Goal: Navigation & Orientation: Find specific page/section

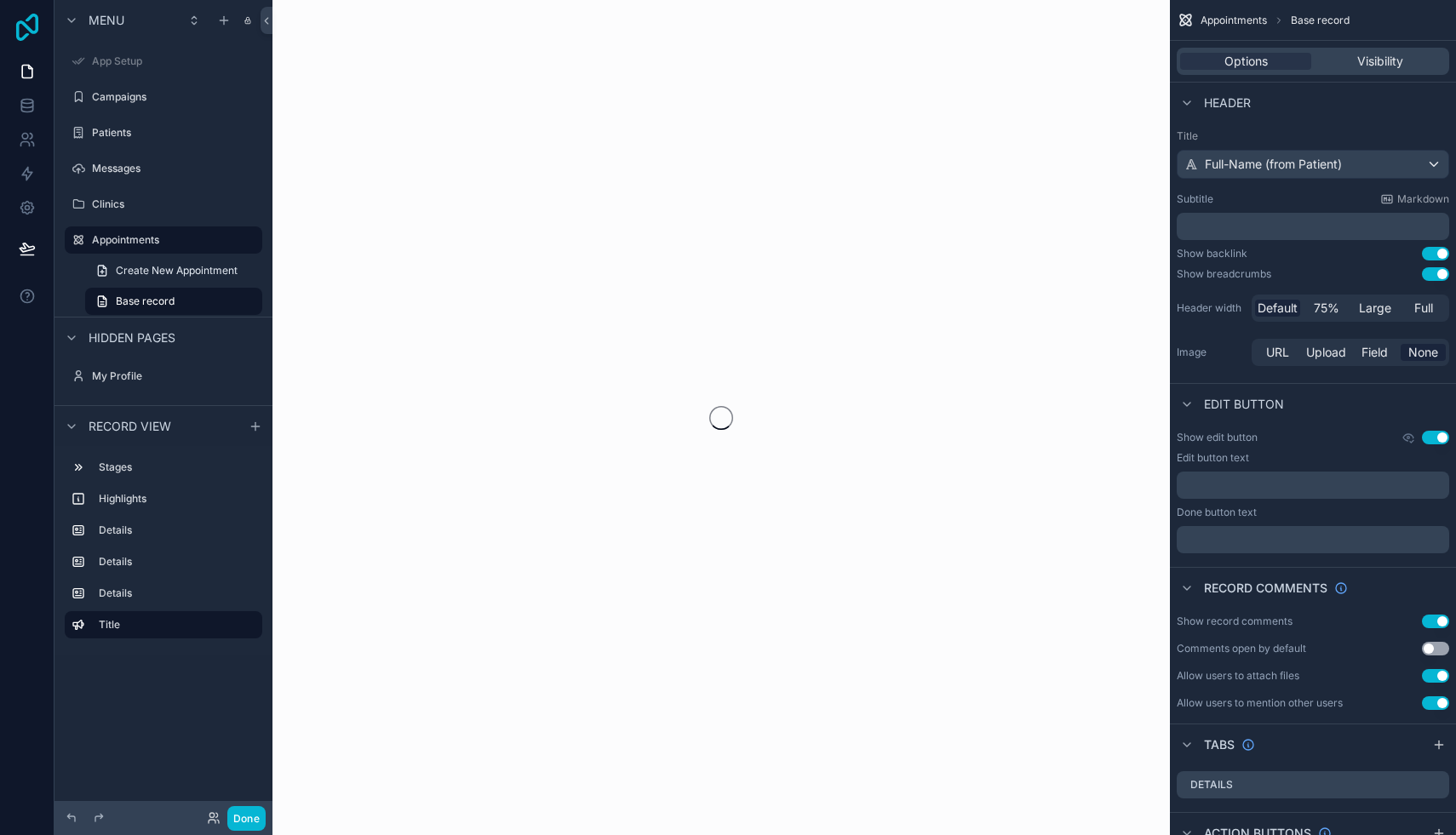
click at [17, 25] on icon at bounding box center [26, 27] width 22 height 27
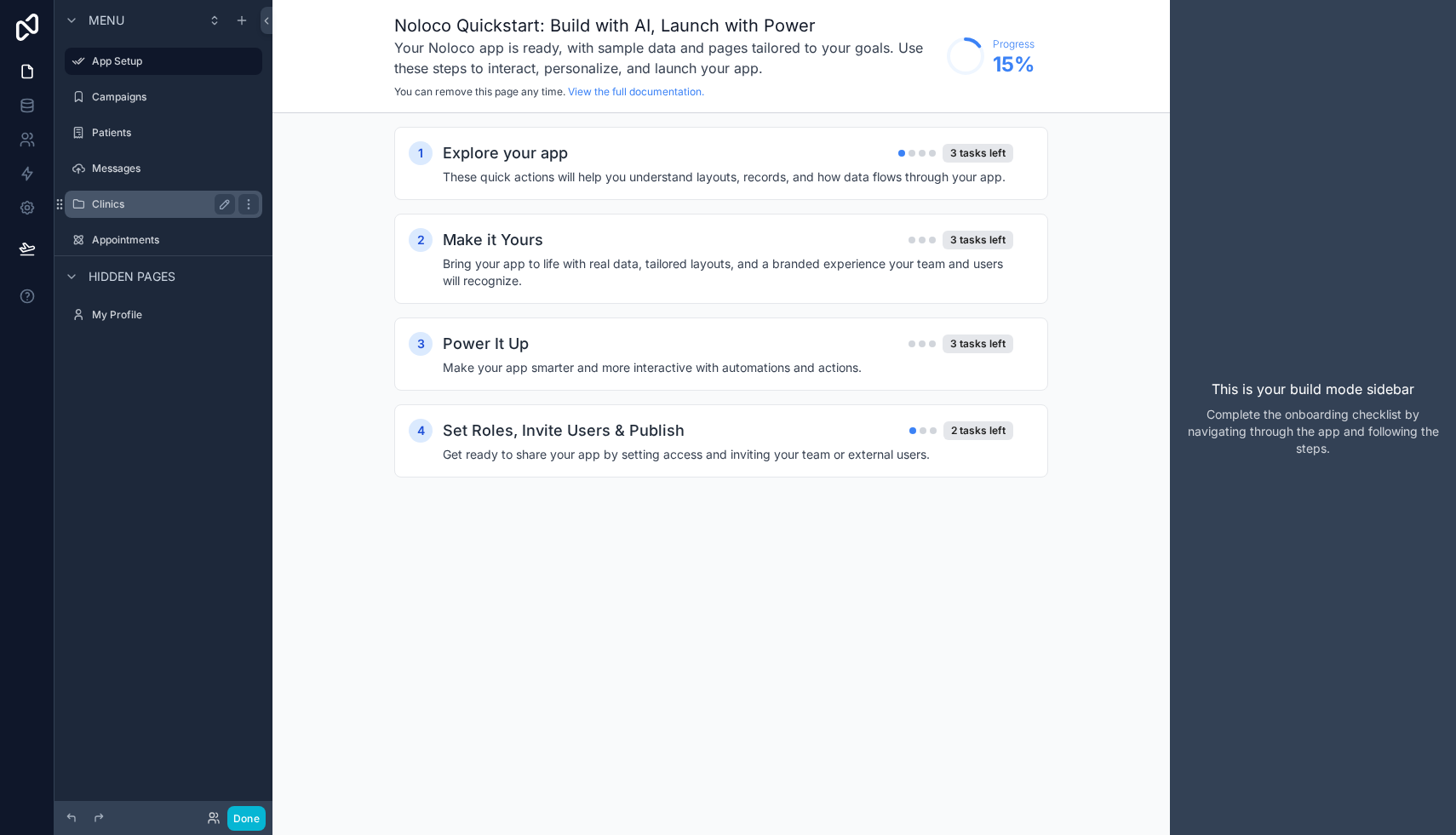
click at [97, 196] on div "Clinics" at bounding box center [163, 204] width 143 height 20
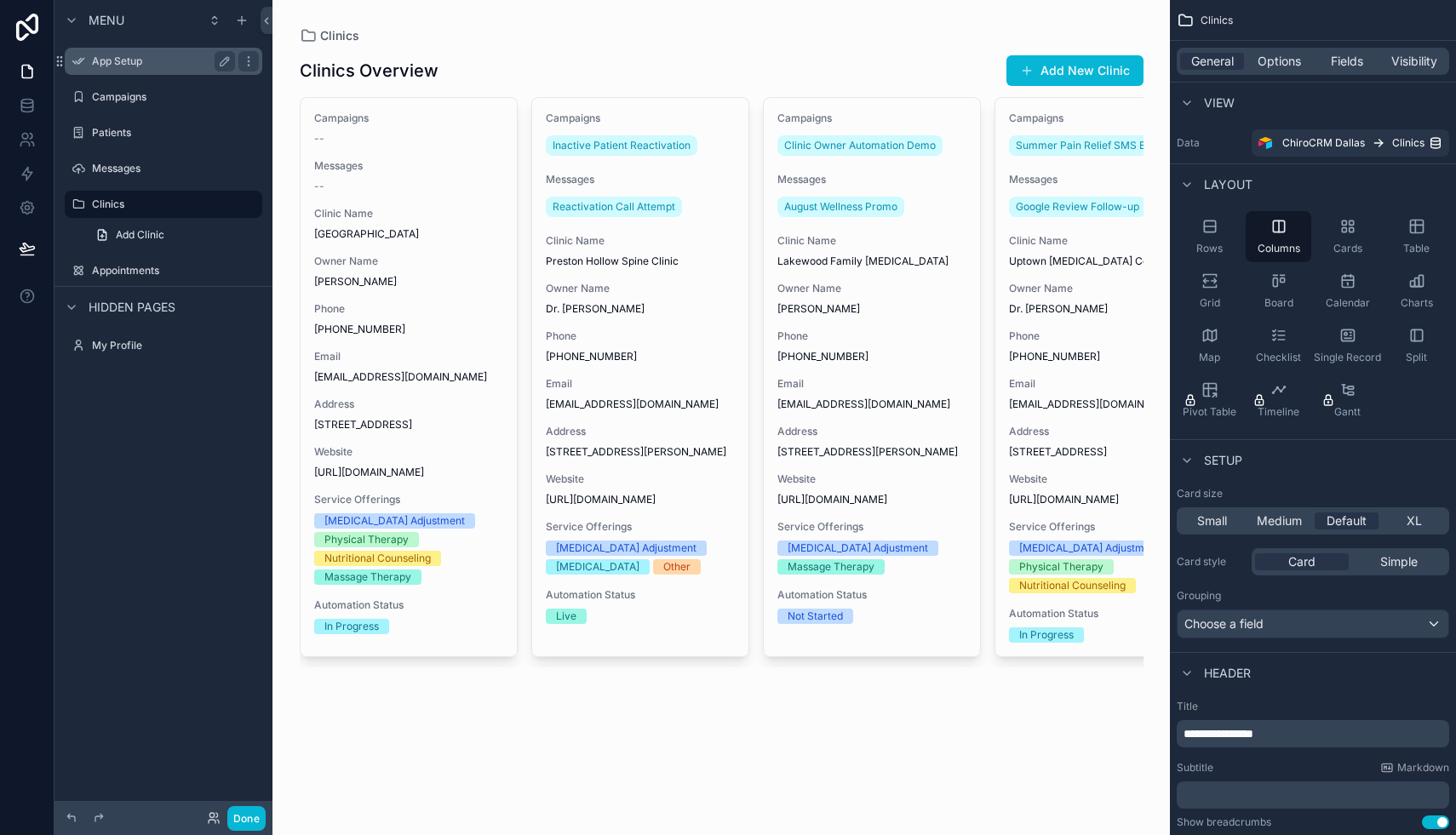
click at [112, 55] on label "App Setup" at bounding box center [160, 61] width 136 height 14
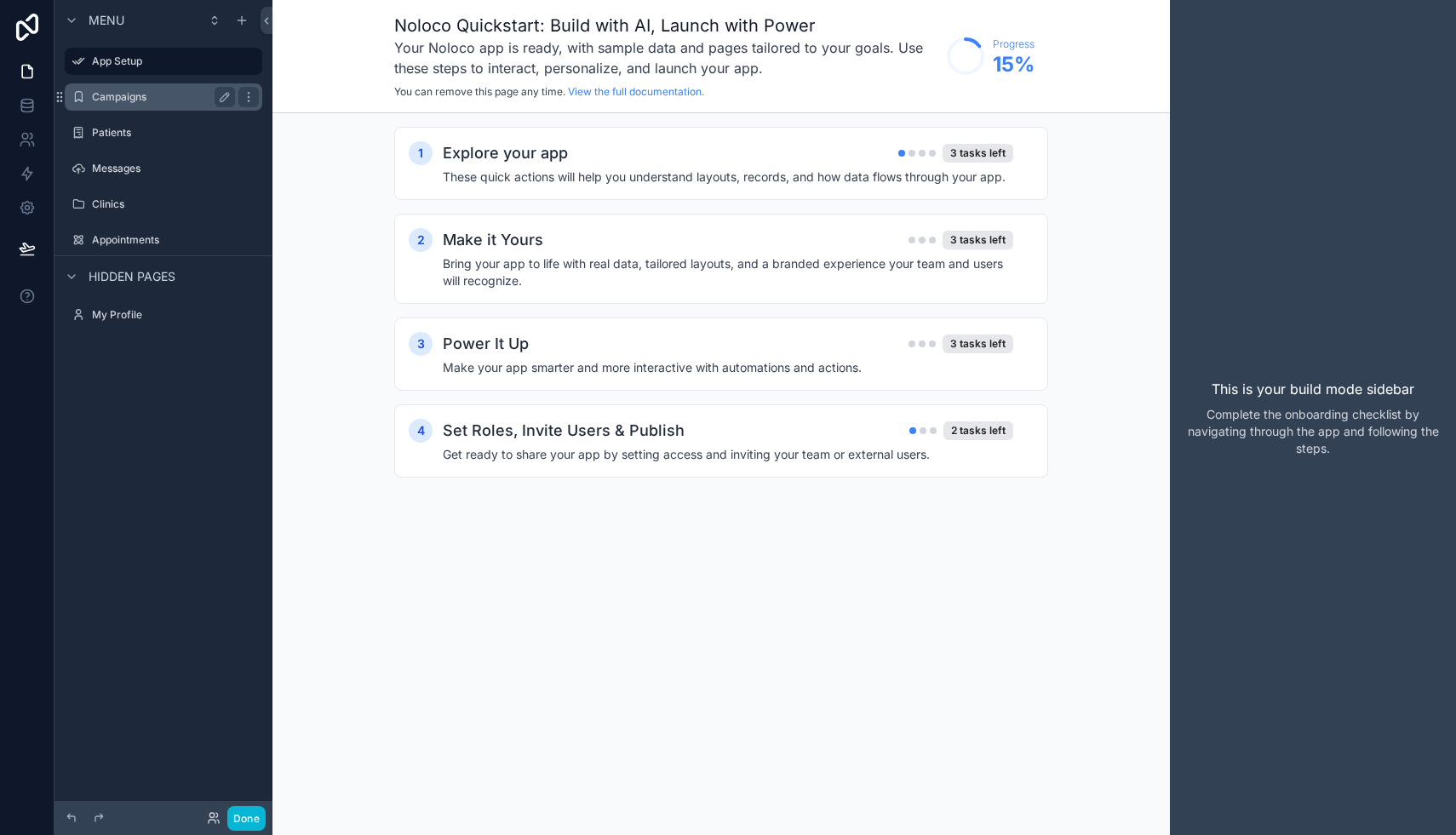
click at [124, 92] on label "Campaigns" at bounding box center [160, 97] width 136 height 14
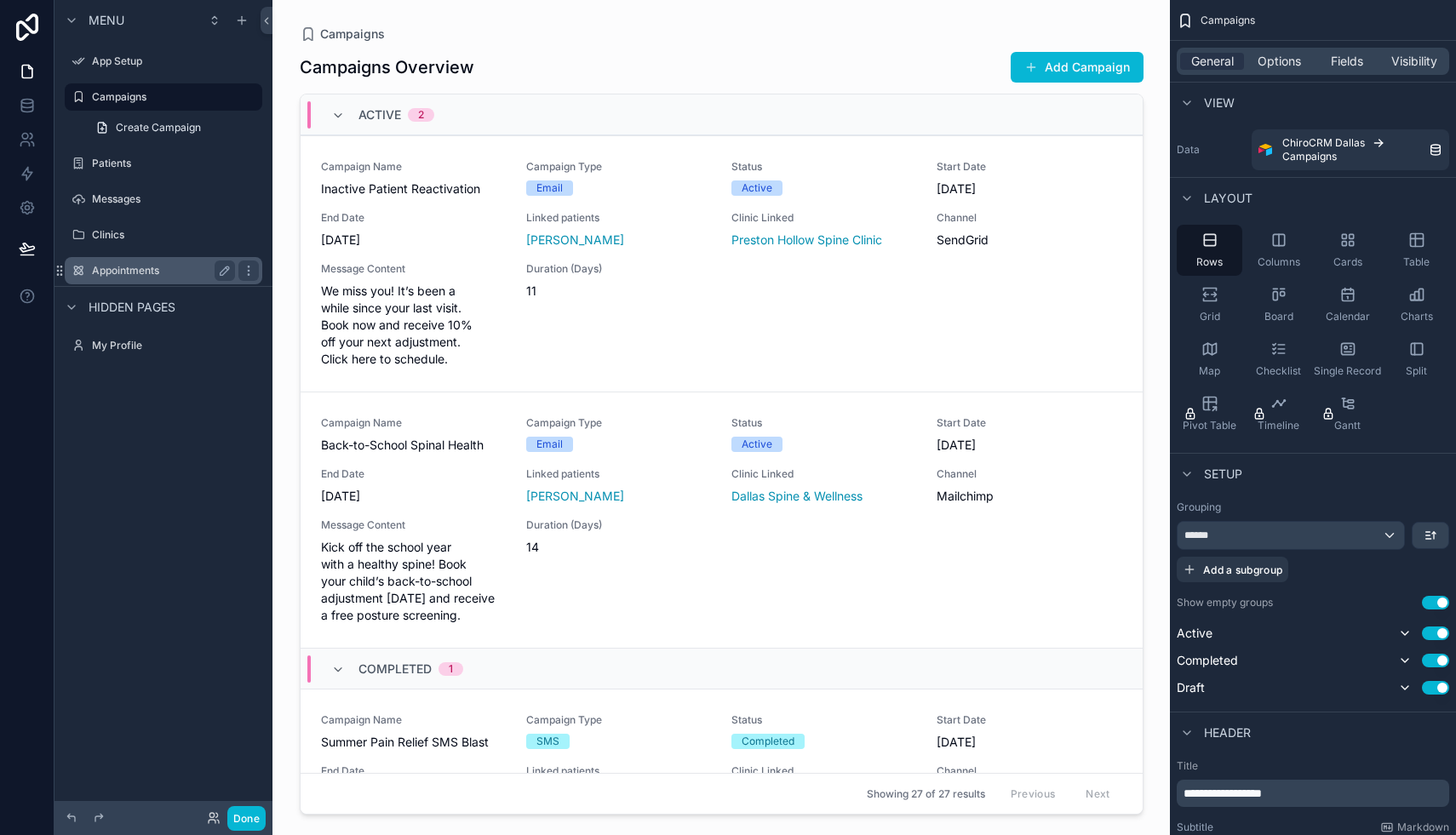
click at [141, 271] on label "Appointments" at bounding box center [160, 270] width 136 height 14
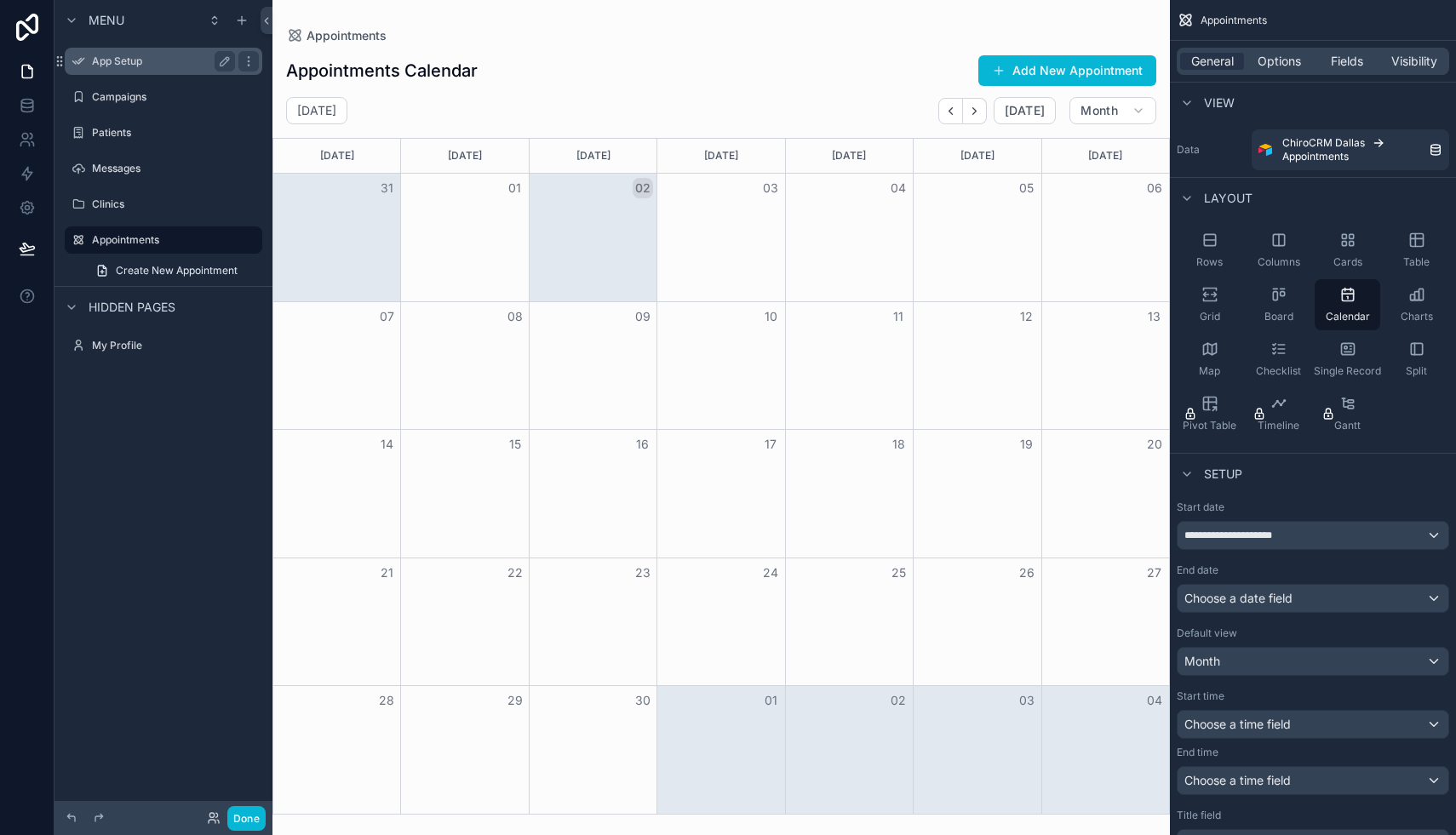
click at [143, 65] on label "App Setup" at bounding box center [160, 61] width 136 height 14
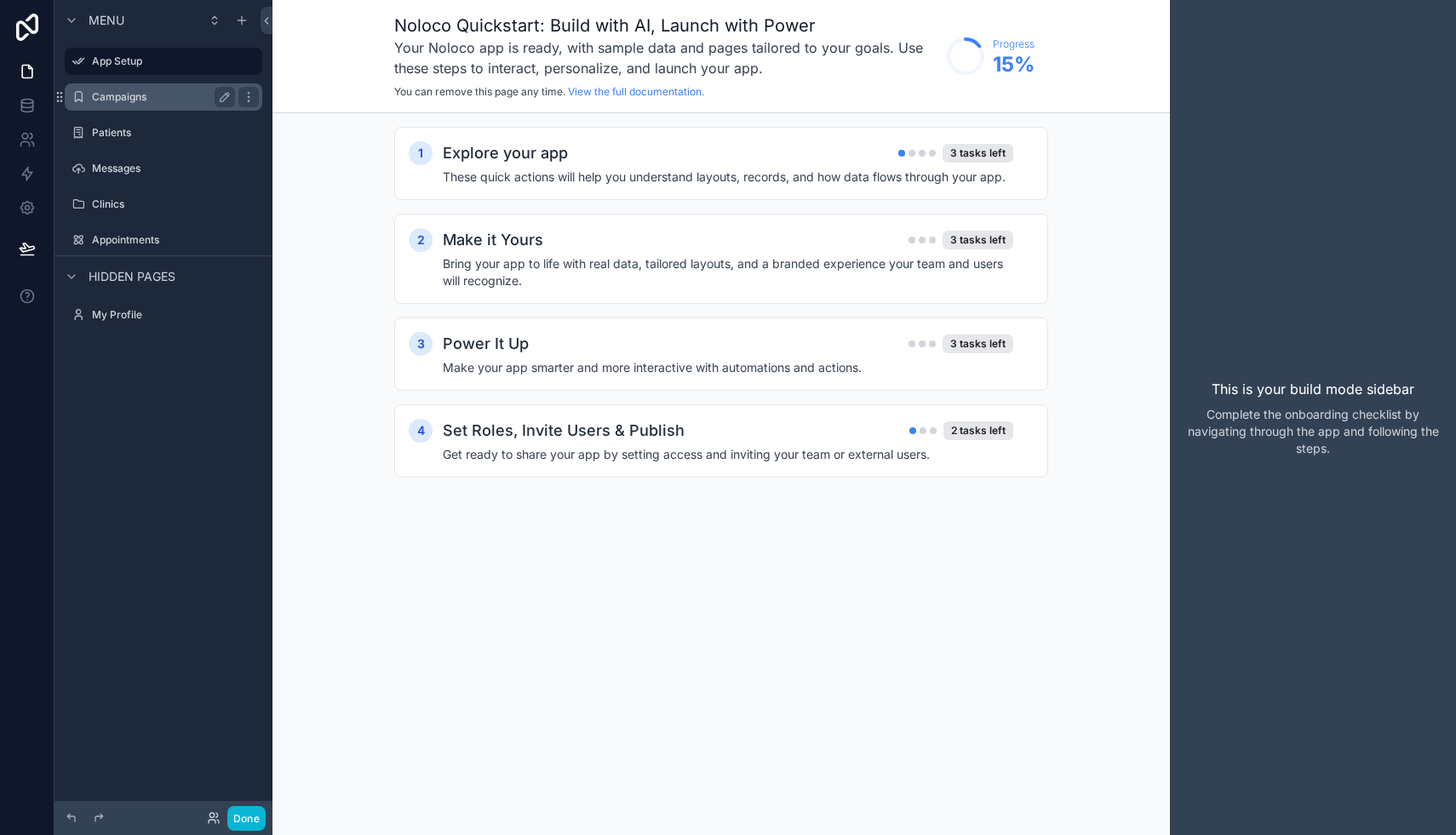
click at [129, 96] on label "Campaigns" at bounding box center [160, 97] width 136 height 14
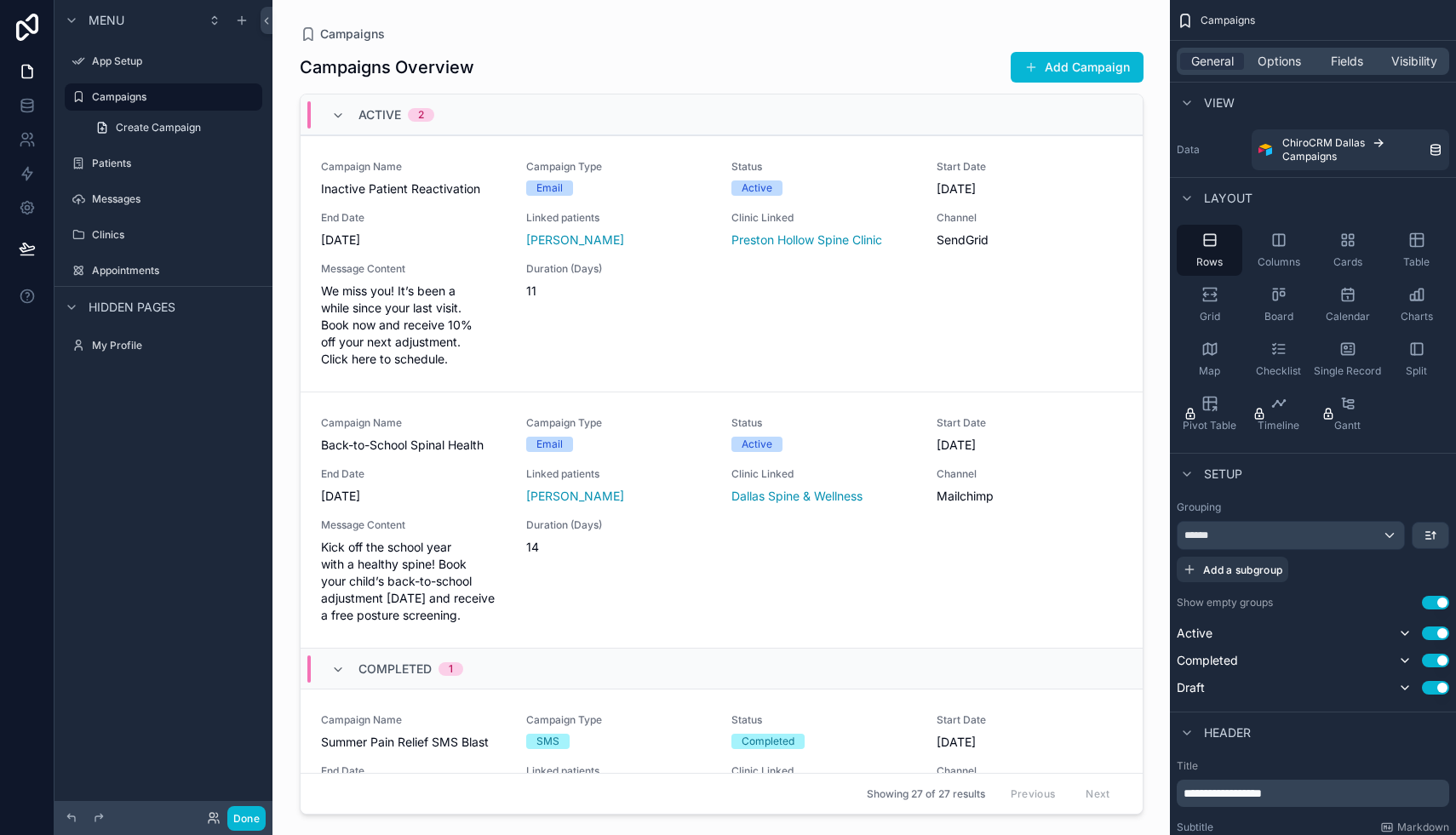
click at [566, 312] on div "scrollable content" at bounding box center [722, 407] width 871 height 815
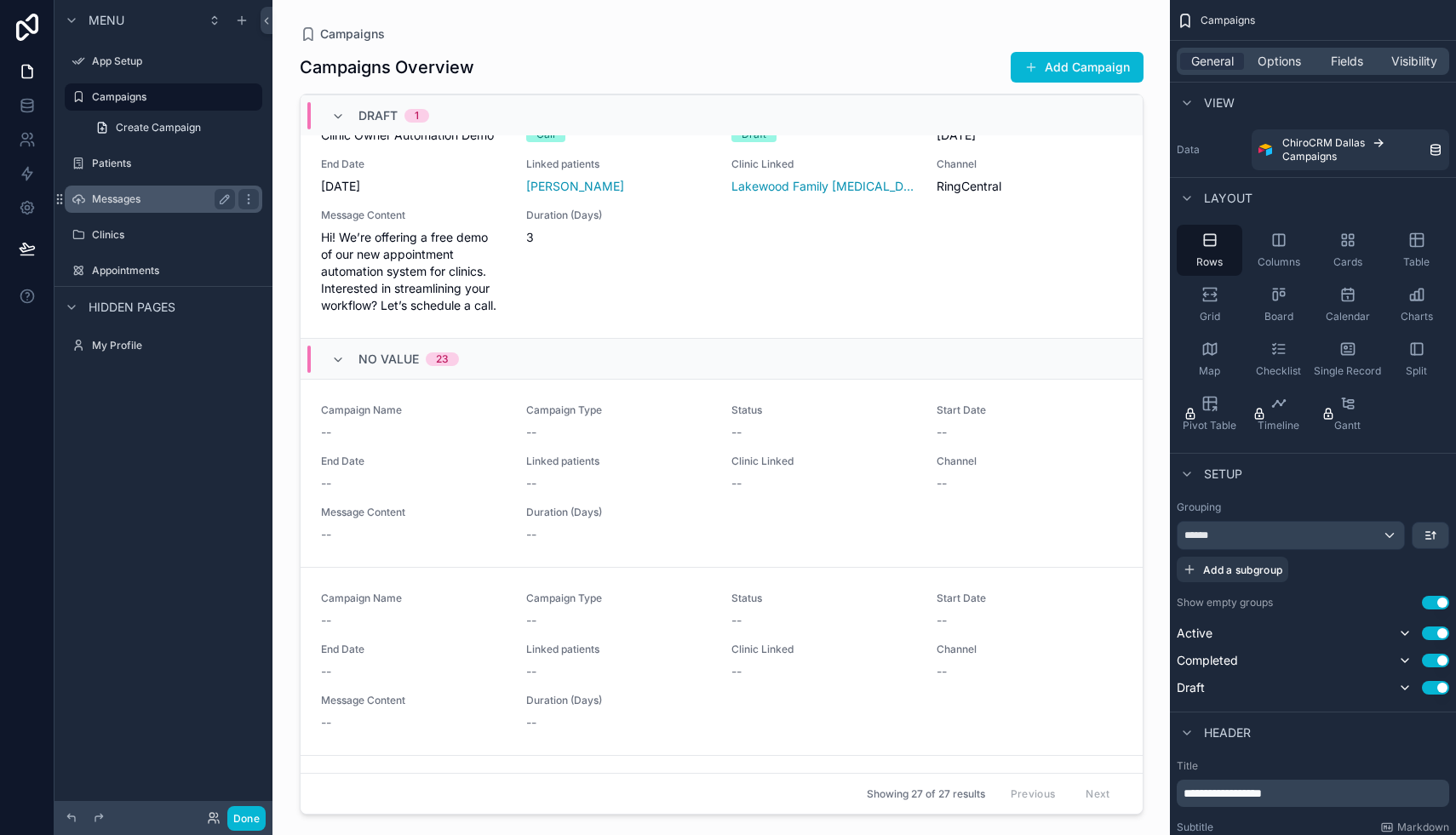
scroll to position [919, 0]
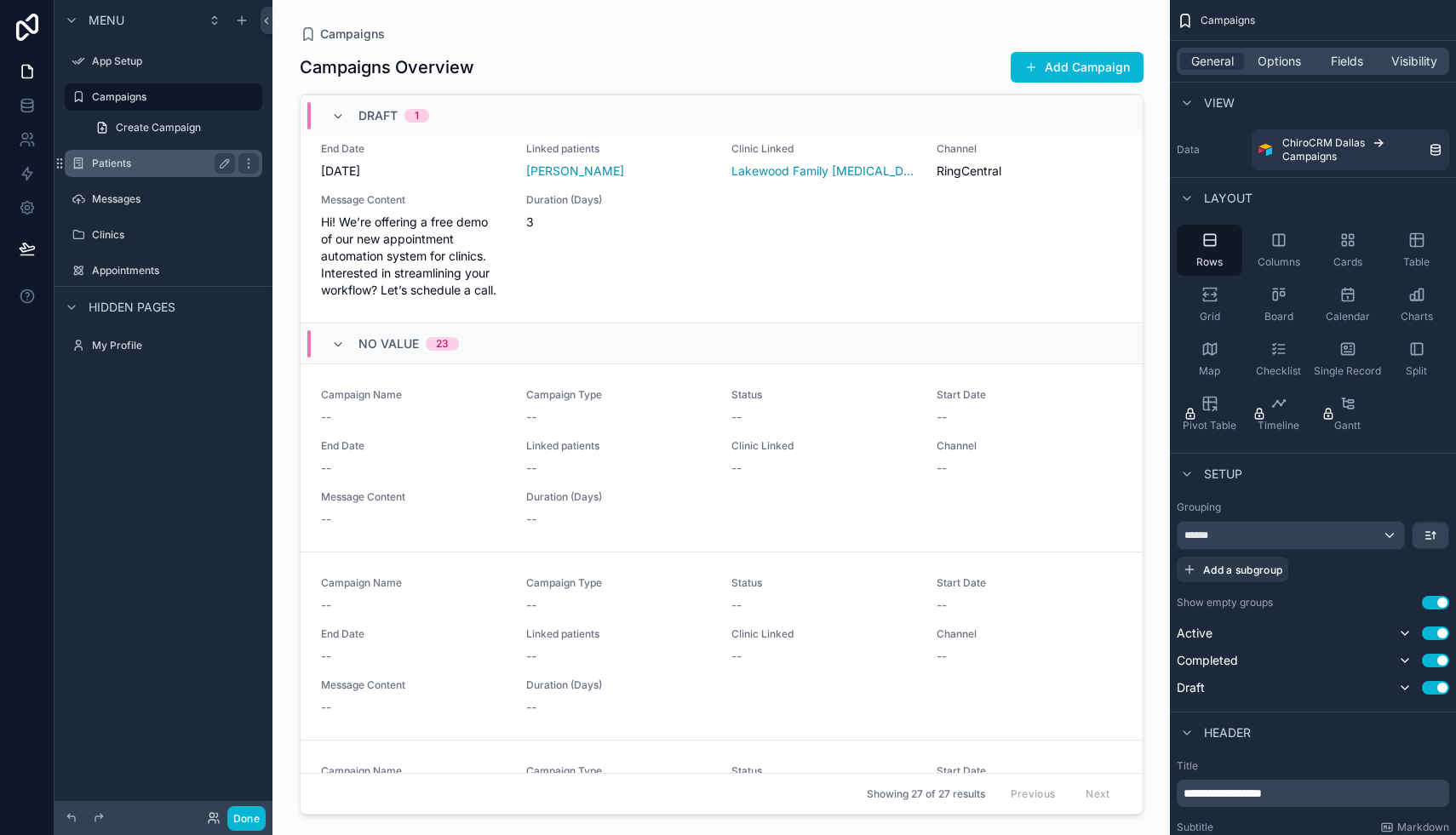
click at [173, 166] on label "Patients" at bounding box center [160, 163] width 136 height 14
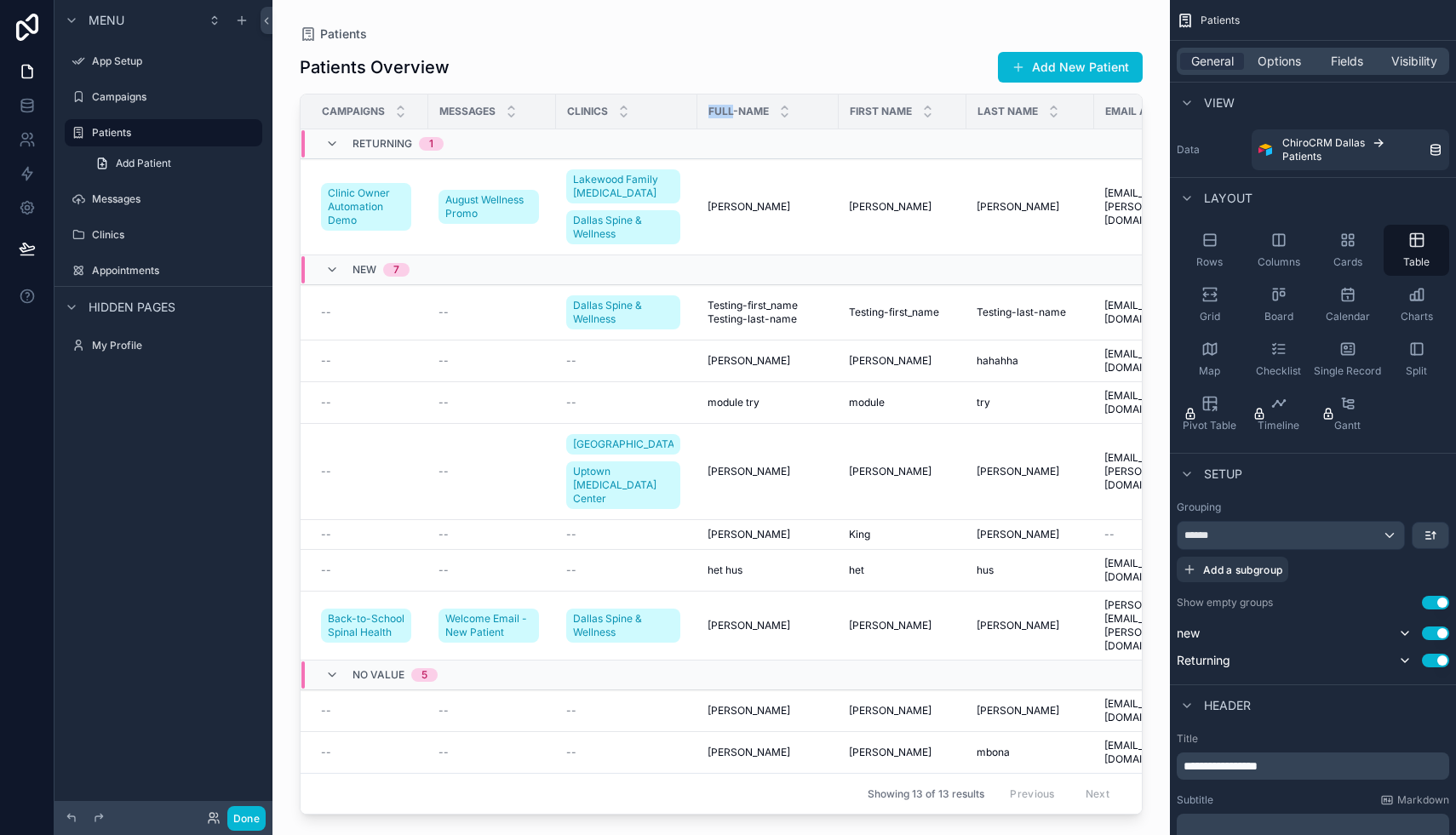
drag, startPoint x: 716, startPoint y: 115, endPoint x: 602, endPoint y: 123, distance: 114.3
click at [602, 123] on tr "Campaigns Messages Clinics Full-Name First Name Last Name Email Address Phone N…" at bounding box center [970, 112] width 1340 height 35
click at [752, 139] on td "scrollable content" at bounding box center [768, 144] width 141 height 30
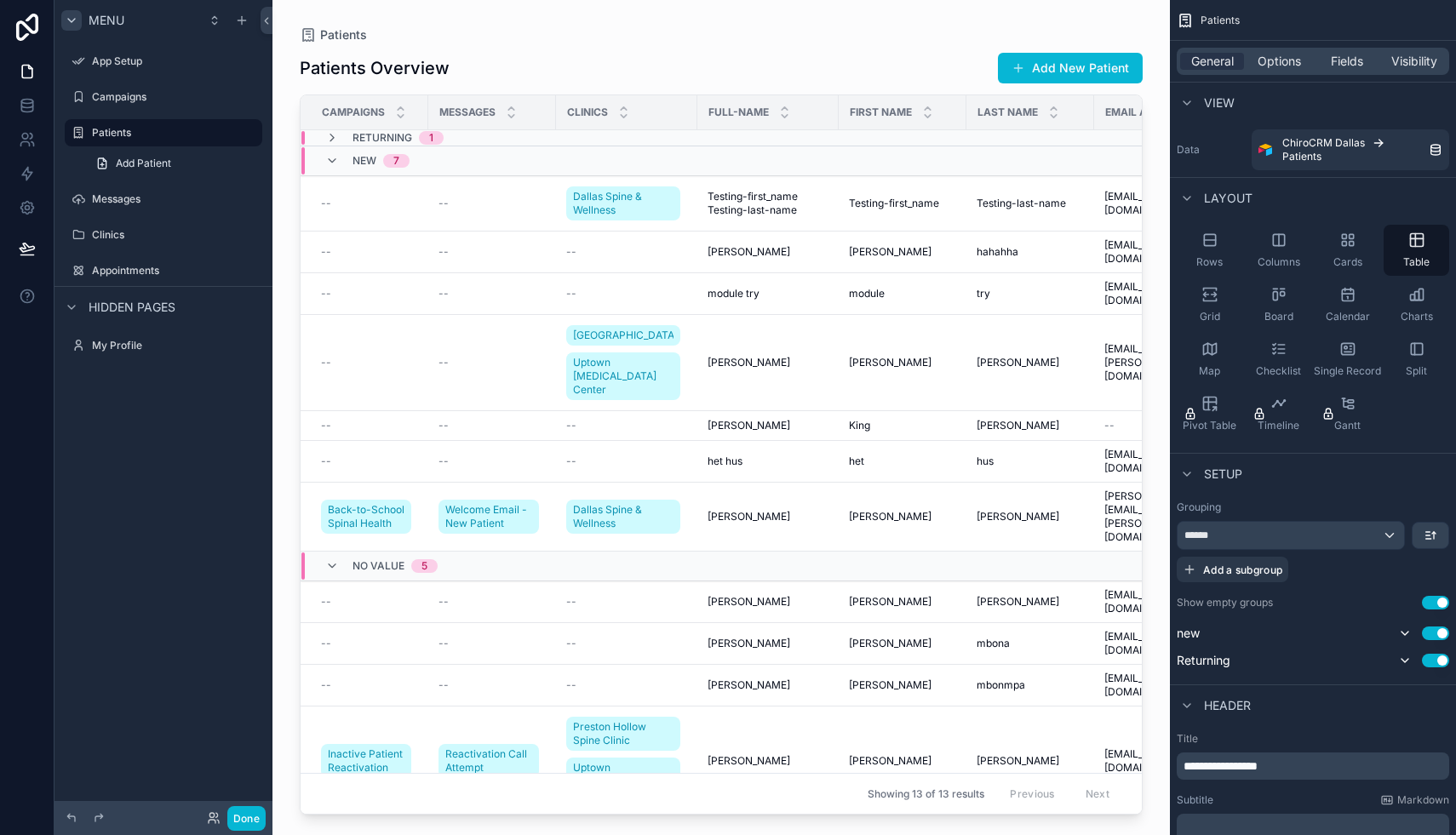
click at [72, 16] on icon "scrollable content" at bounding box center [72, 21] width 14 height 14
drag, startPoint x: 760, startPoint y: 117, endPoint x: 742, endPoint y: 122, distance: 18.7
click at [742, 123] on div "Full-Name" at bounding box center [768, 112] width 140 height 32
drag, startPoint x: 797, startPoint y: 117, endPoint x: 783, endPoint y: 117, distance: 14.0
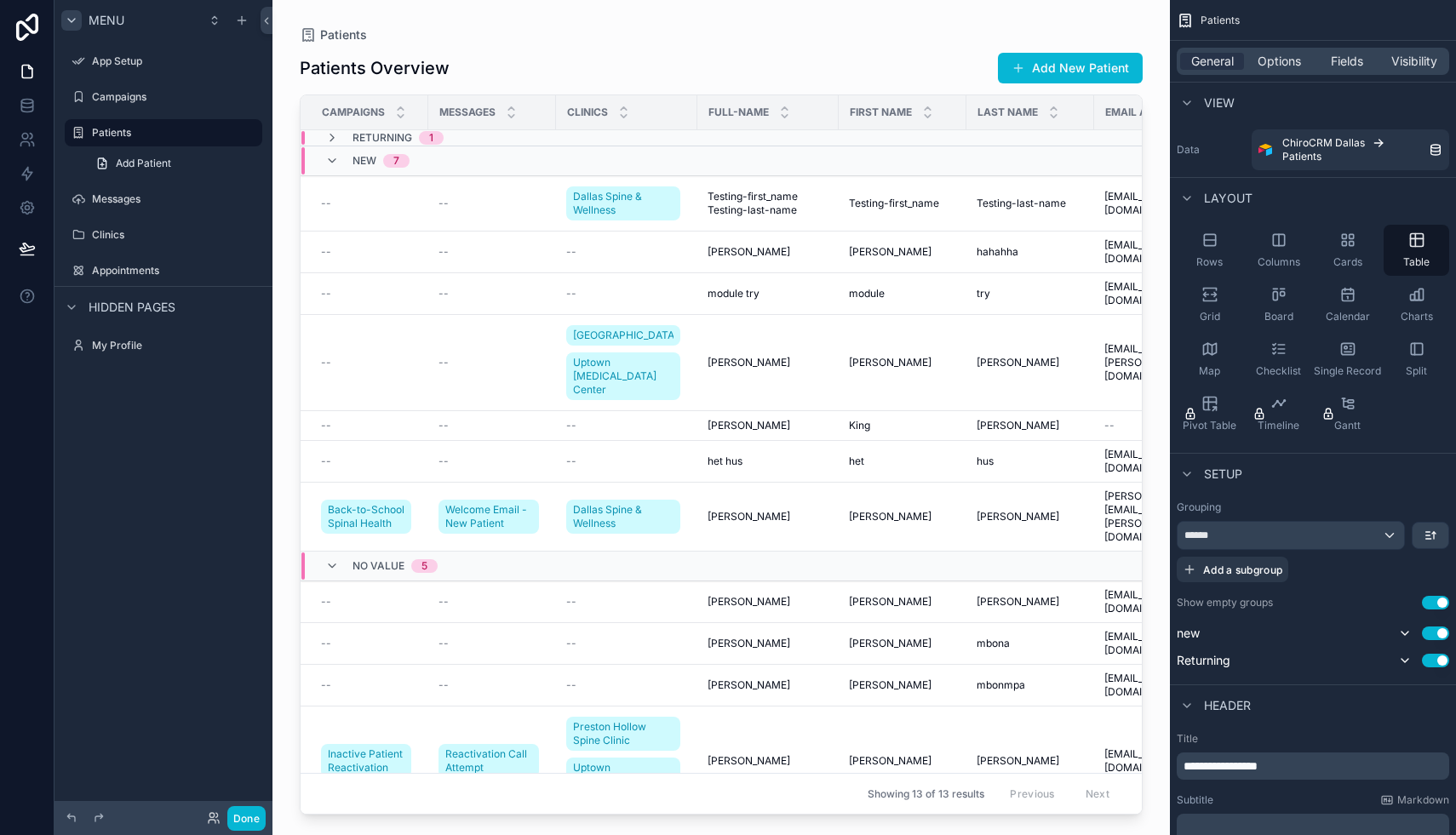
click at [796, 117] on div "Full-Name" at bounding box center [768, 112] width 140 height 32
click at [779, 115] on icon "scrollable content" at bounding box center [784, 116] width 11 height 11
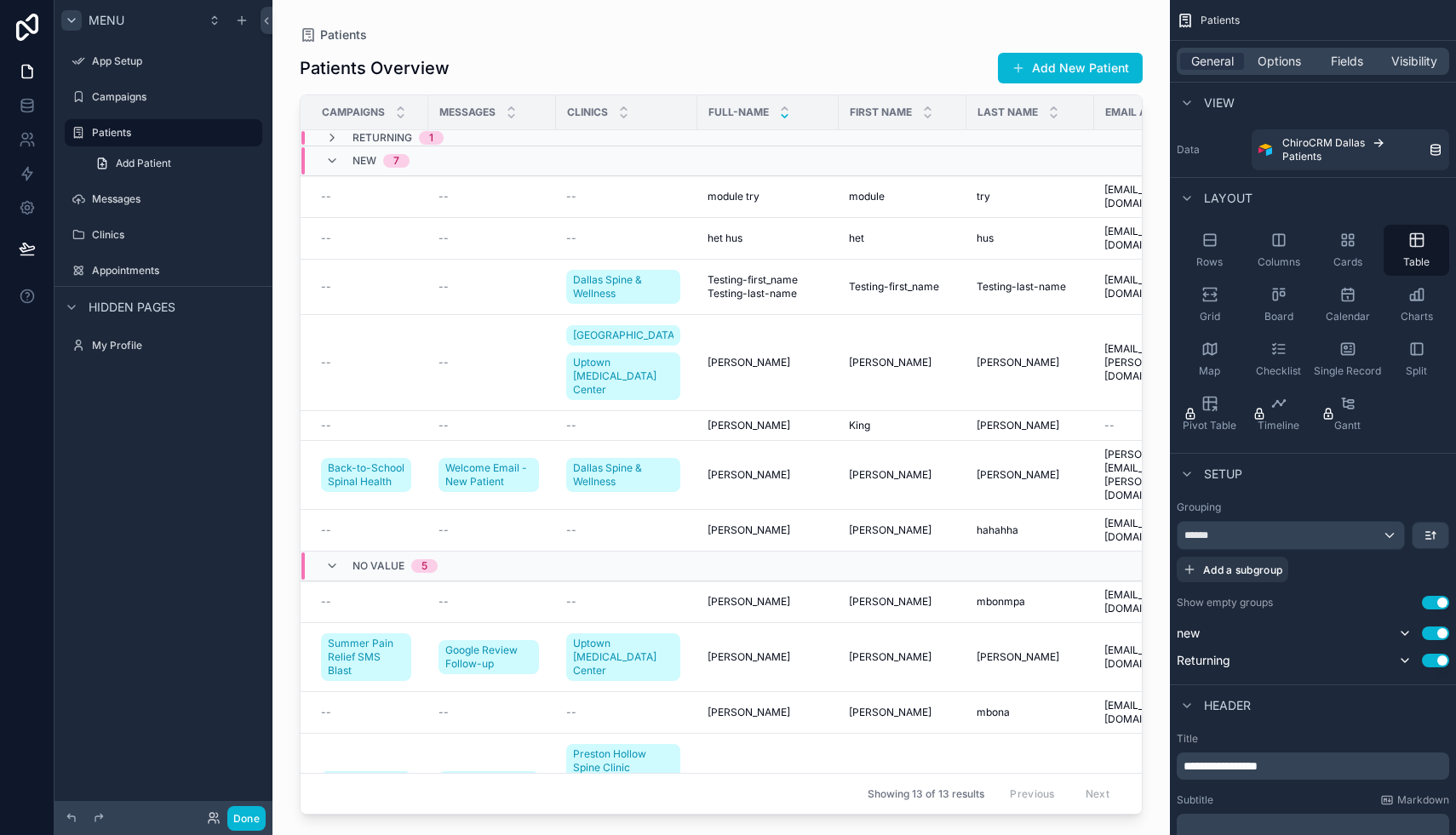
click at [756, 110] on div "Full-Name" at bounding box center [768, 112] width 140 height 32
click at [782, 110] on icon "scrollable content" at bounding box center [784, 108] width 6 height 3
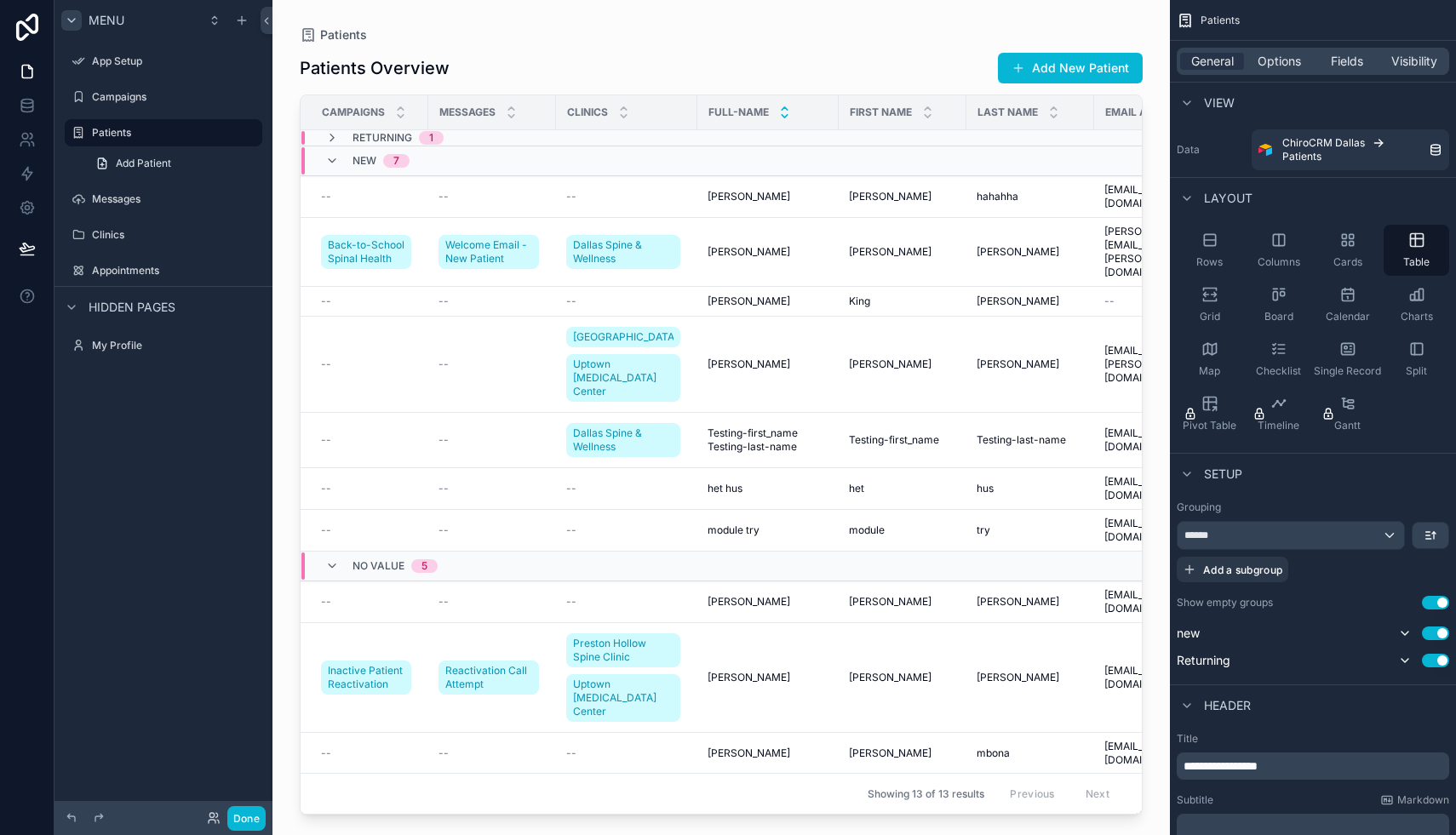
click at [779, 112] on icon "scrollable content" at bounding box center [784, 116] width 11 height 11
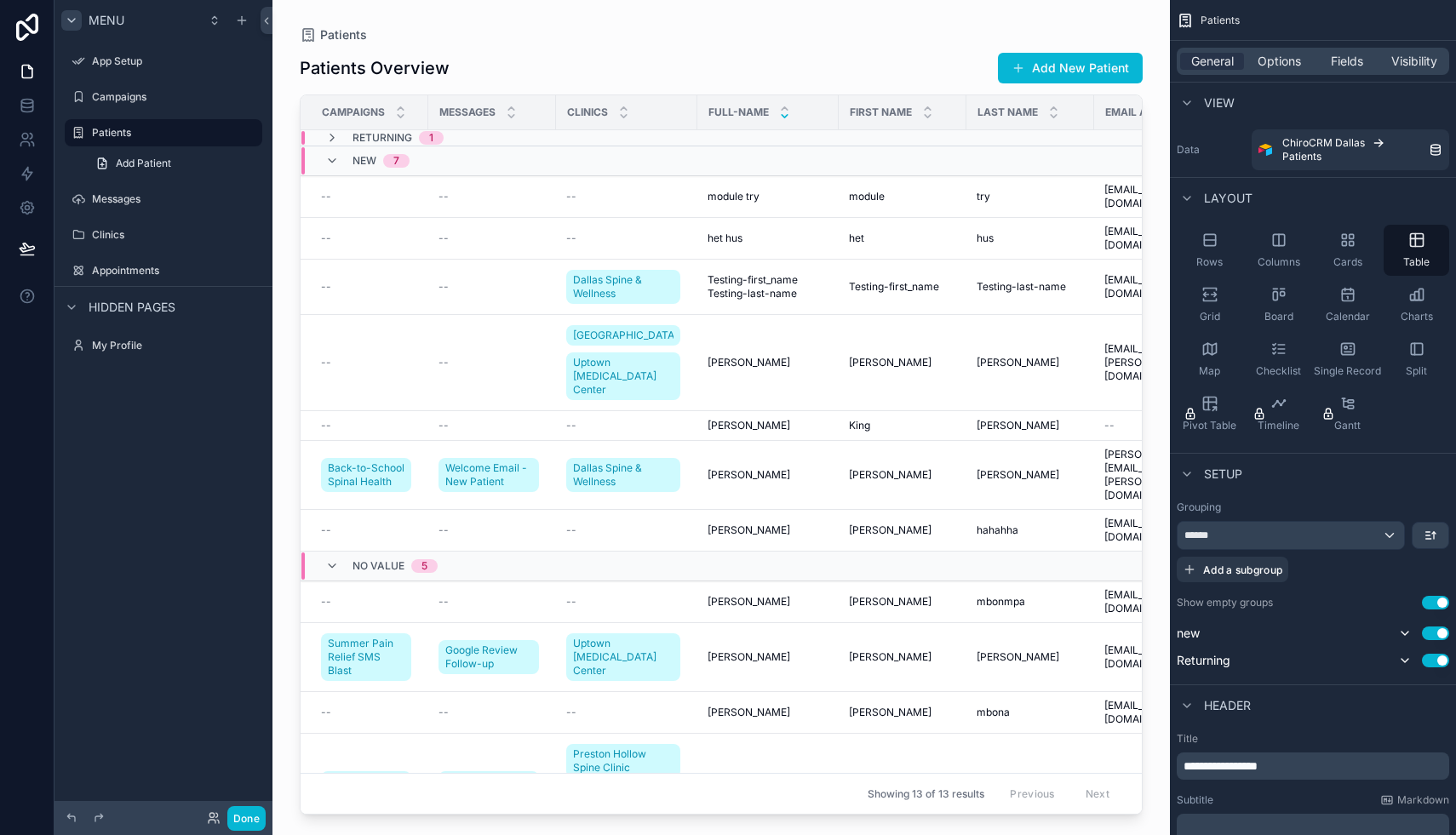
click at [779, 112] on div "scrollable content" at bounding box center [784, 112] width 11 height 18
click at [330, 158] on icon "scrollable content" at bounding box center [332, 161] width 14 height 14
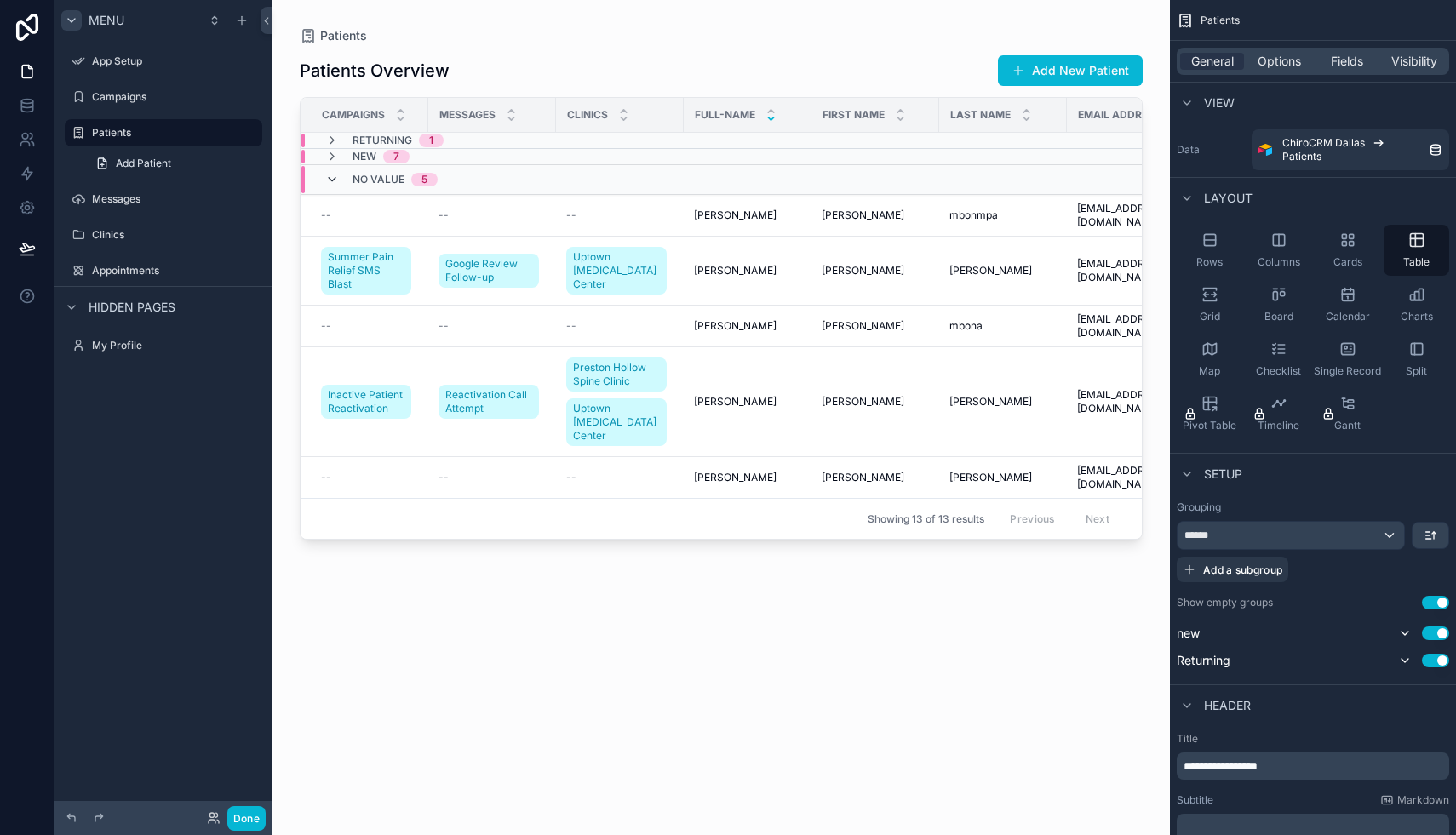
click at [334, 176] on icon "scrollable content" at bounding box center [332, 180] width 14 height 14
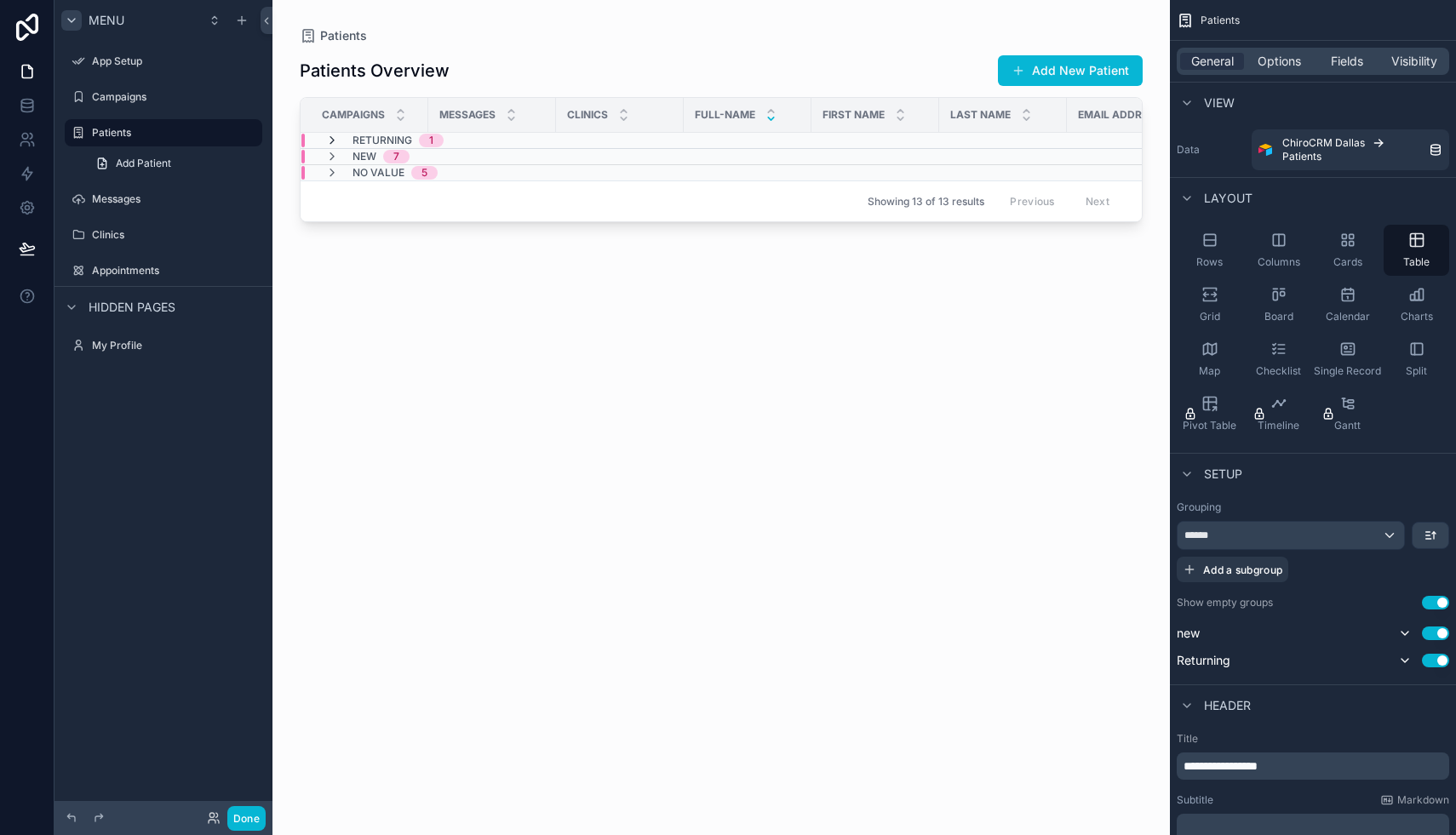
click at [333, 137] on icon "scrollable content" at bounding box center [332, 140] width 14 height 14
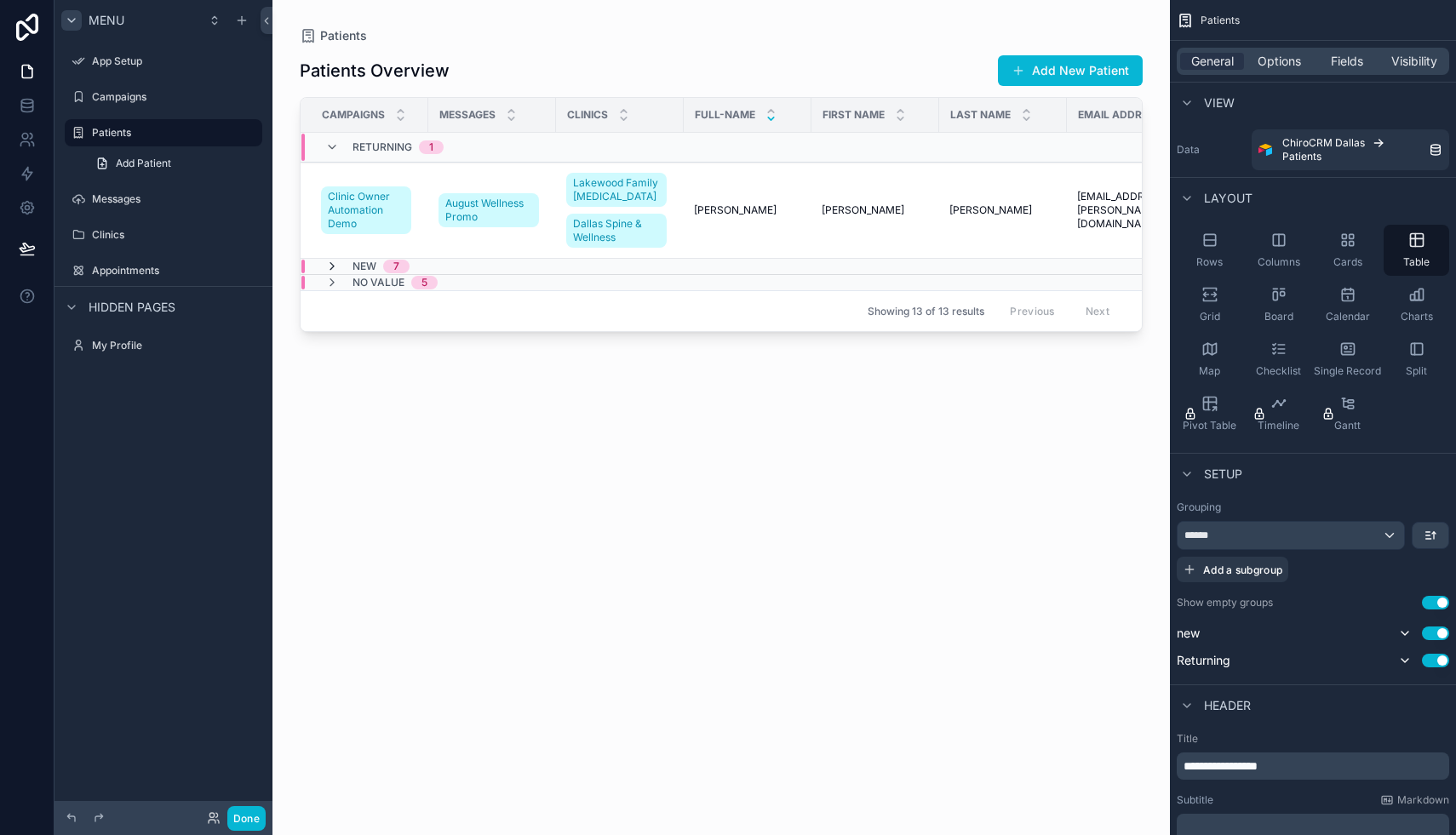
click at [334, 263] on icon "scrollable content" at bounding box center [332, 267] width 14 height 14
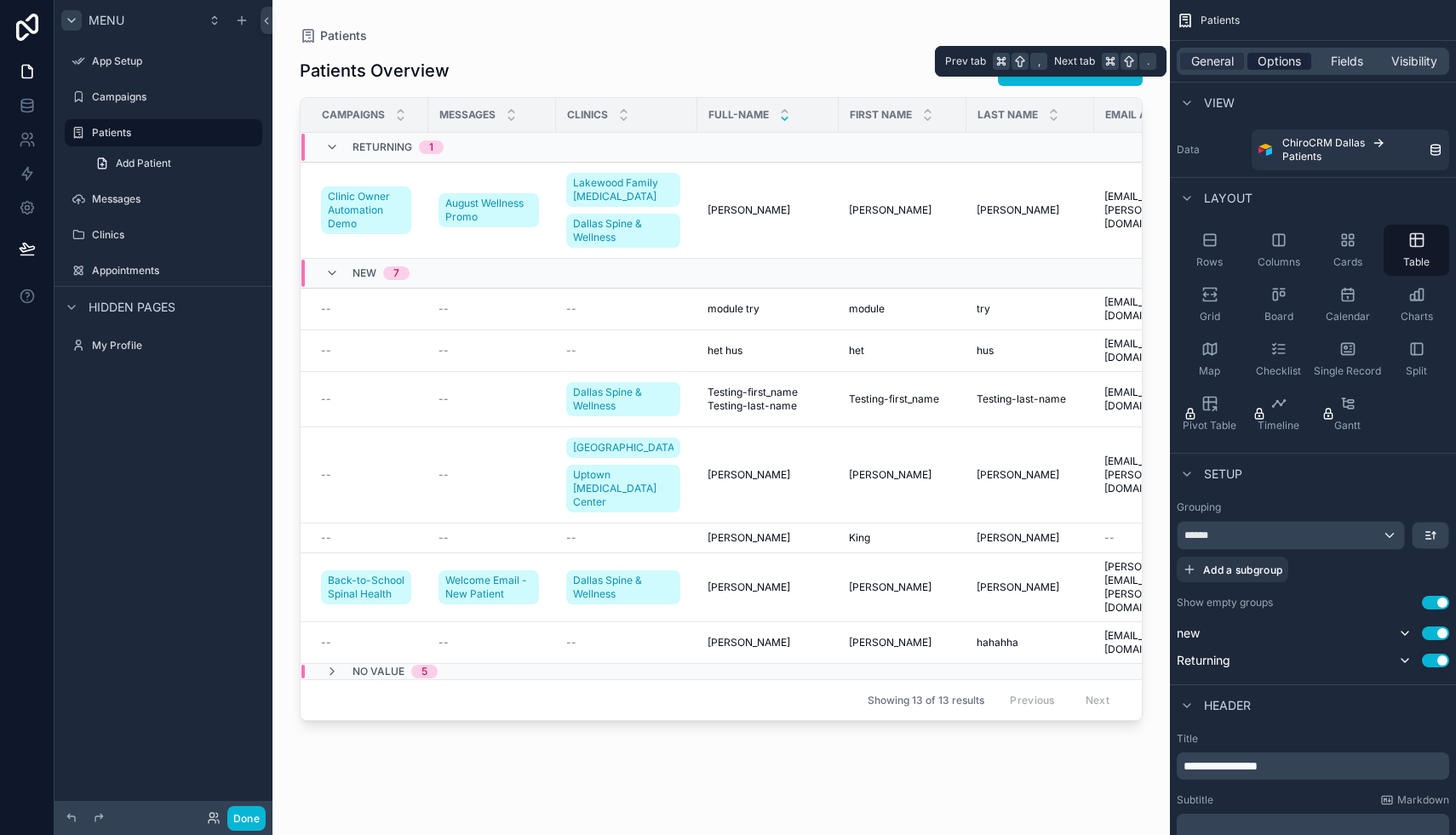
click at [1279, 61] on span "Options" at bounding box center [1279, 61] width 43 height 17
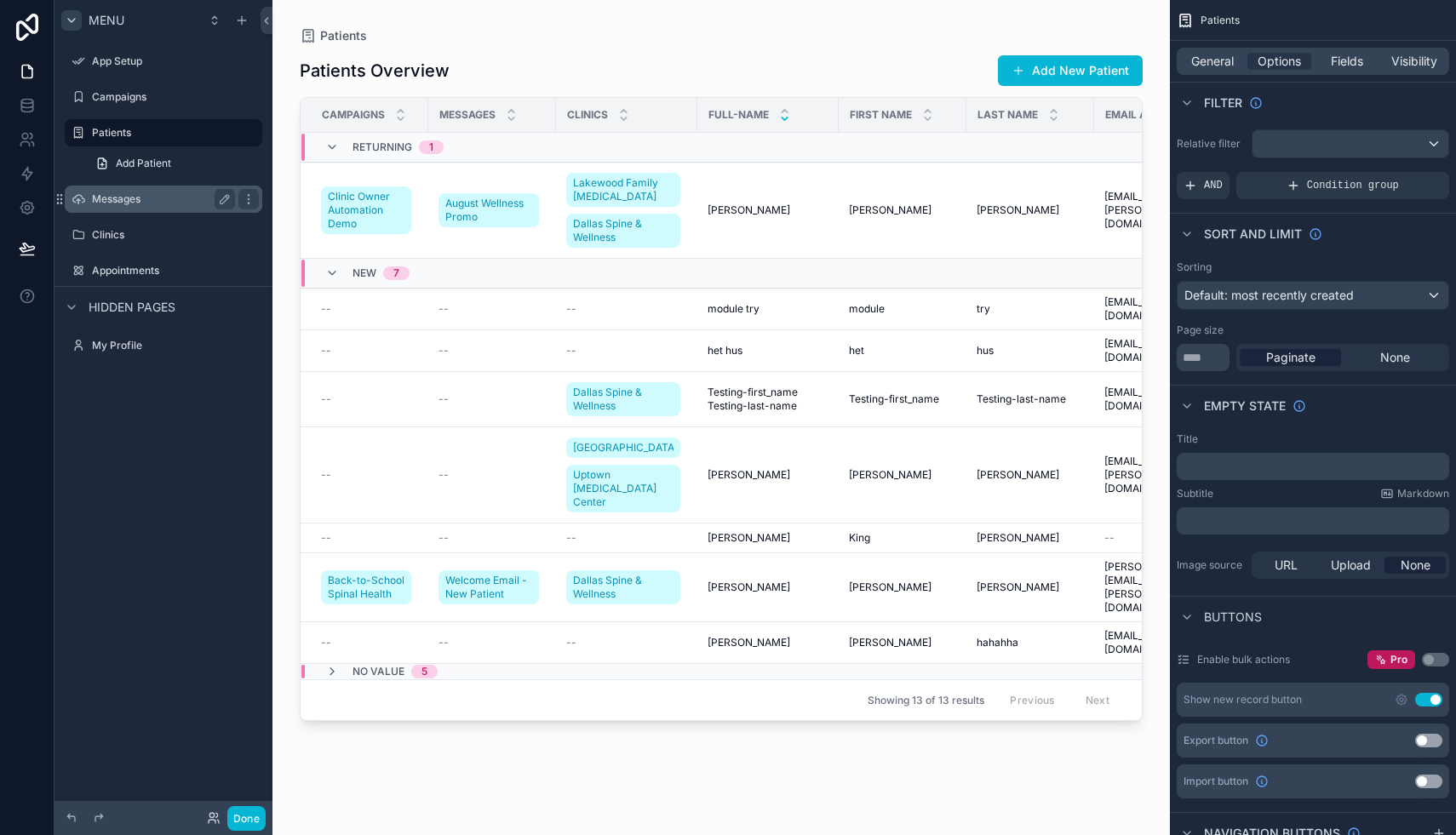
click at [131, 205] on label "Messages" at bounding box center [160, 199] width 136 height 14
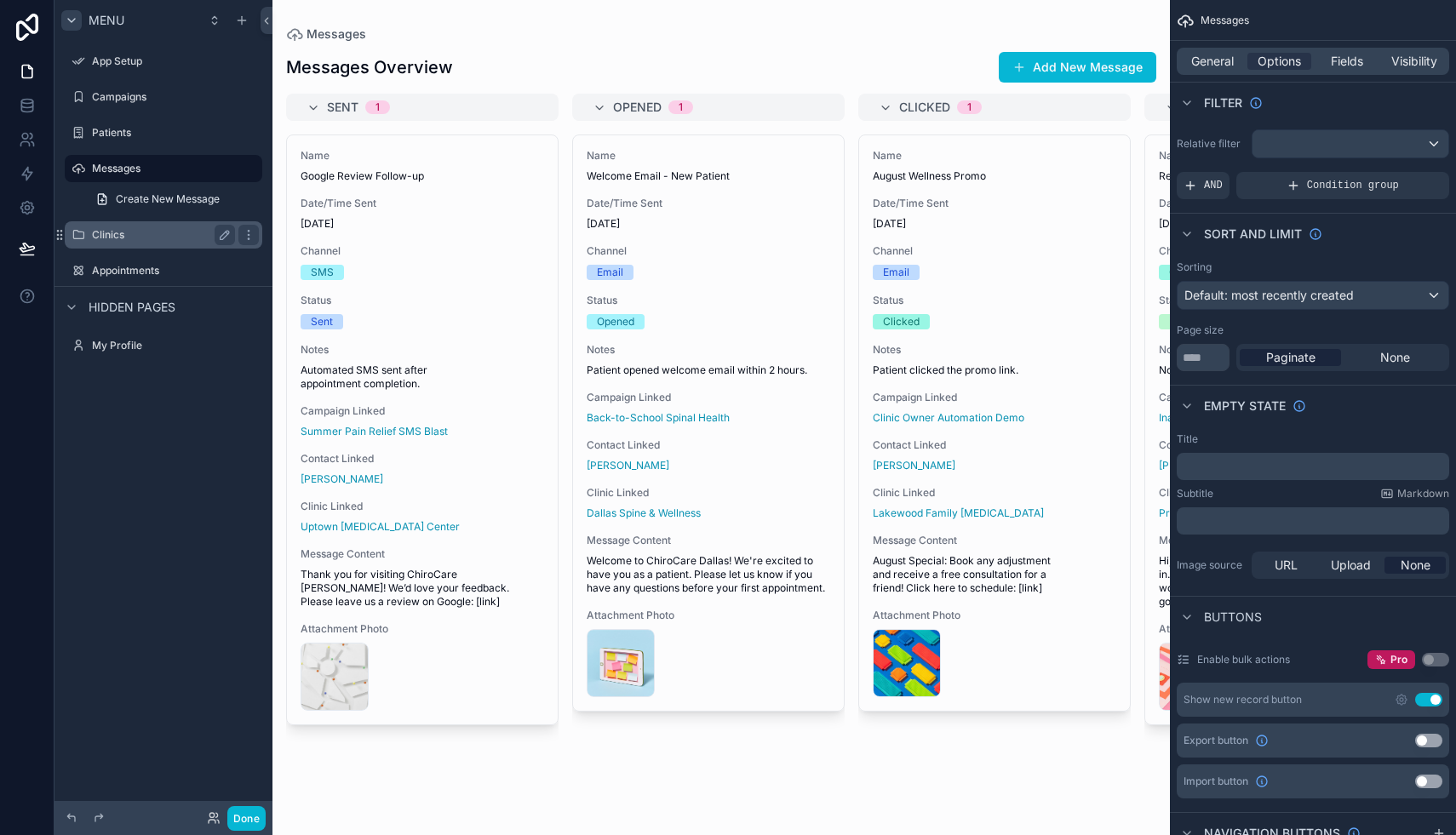
click at [146, 226] on div "Clinics" at bounding box center [163, 234] width 143 height 20
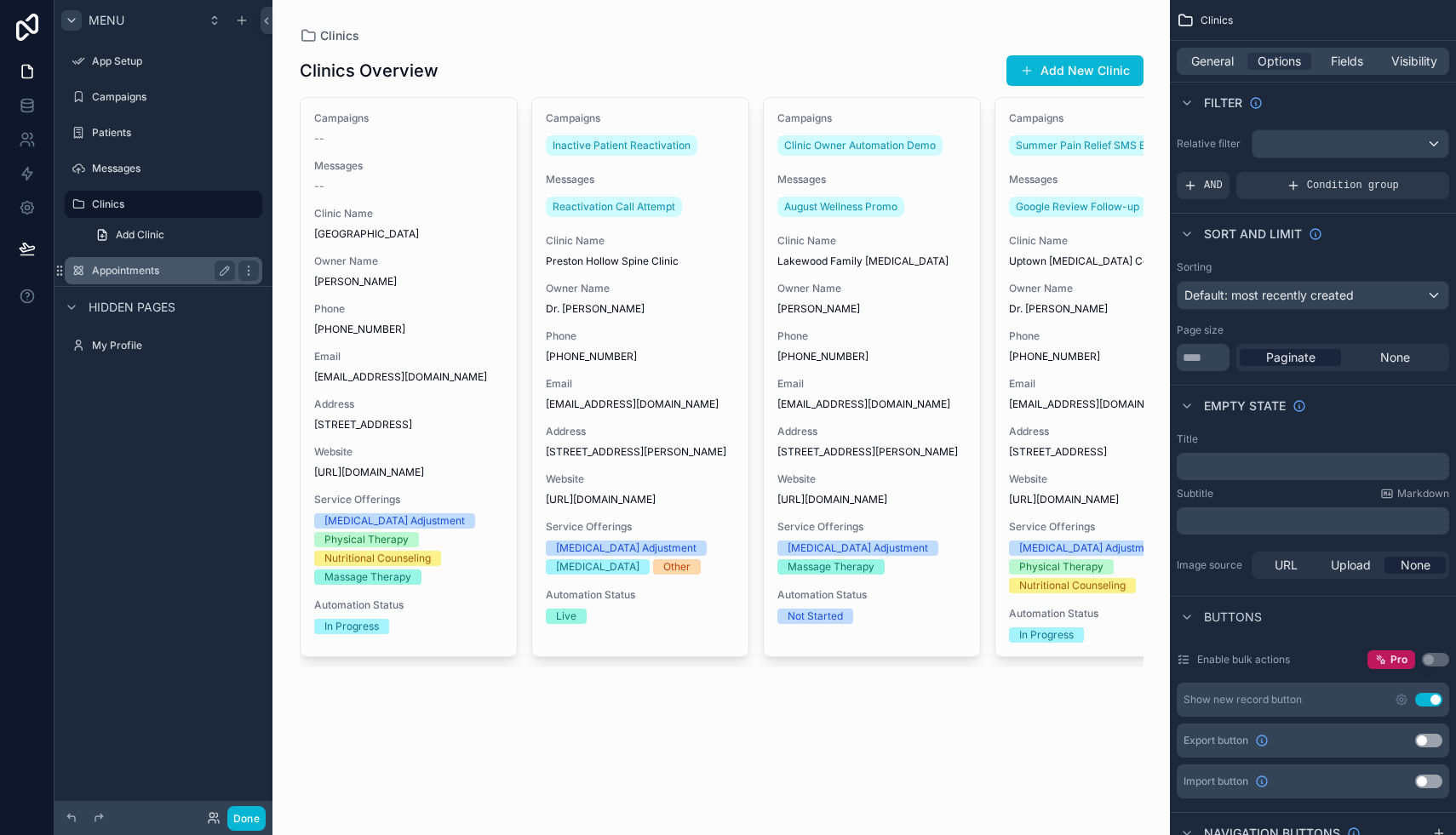
click at [139, 265] on label "Appointments" at bounding box center [160, 270] width 136 height 14
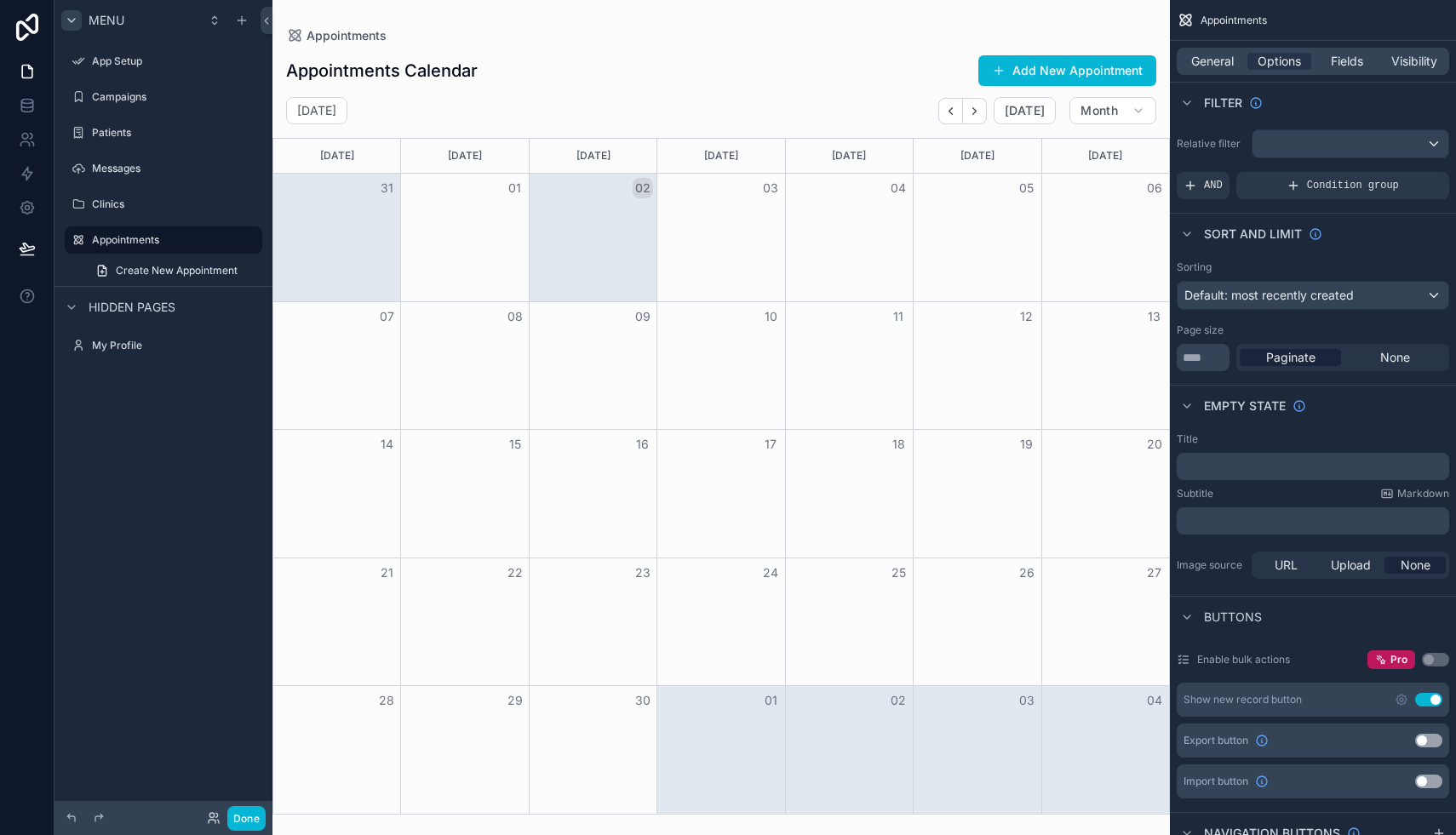
click at [852, 248] on div "scrollable content" at bounding box center [721, 417] width 897 height 835
click at [132, 350] on label "My Profile" at bounding box center [160, 346] width 136 height 14
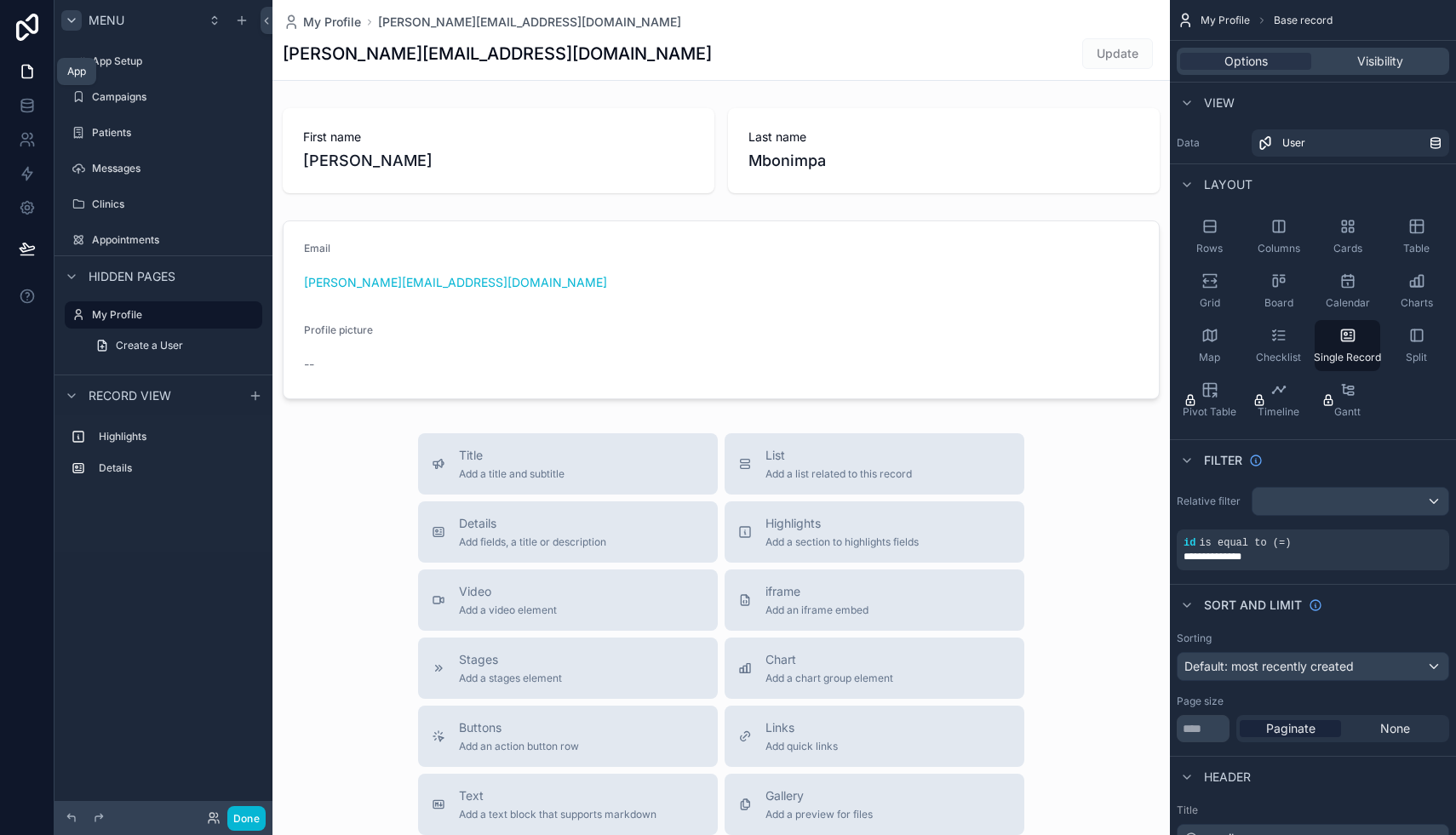
click at [21, 83] on link at bounding box center [26, 71] width 54 height 34
